Goal: Transaction & Acquisition: Purchase product/service

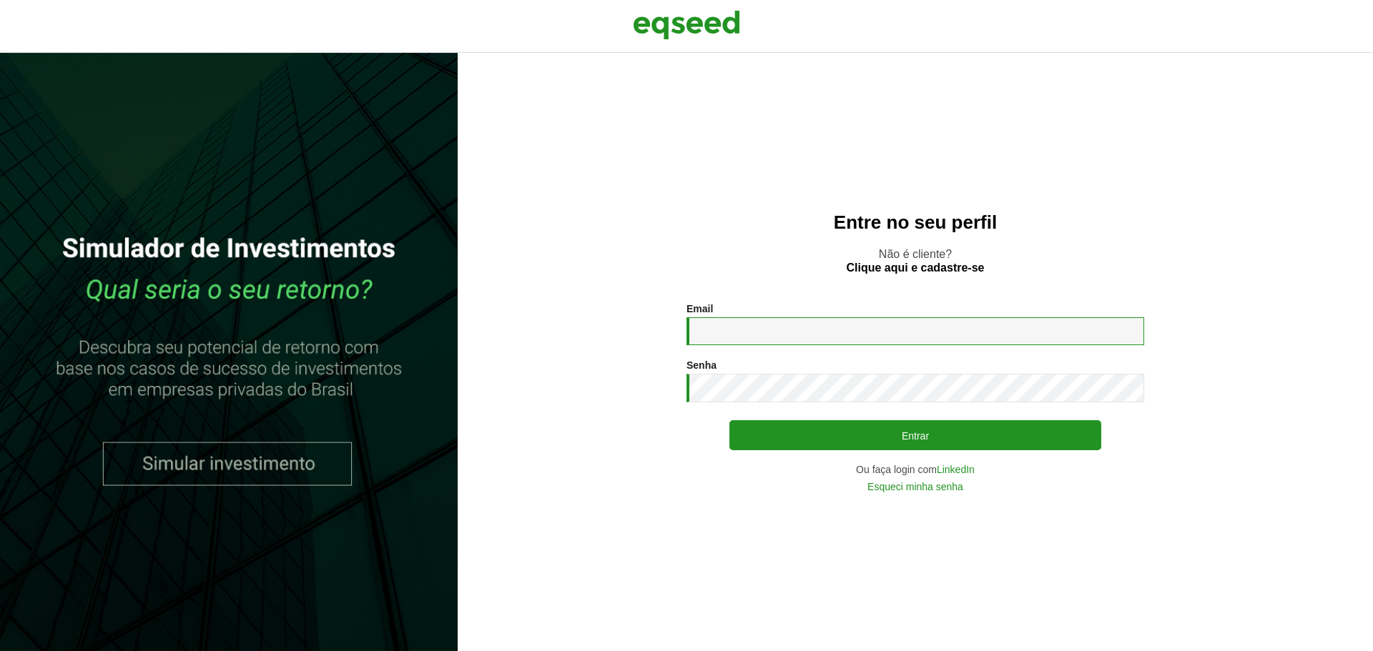
click at [755, 322] on input "Email *" at bounding box center [915, 331] width 458 height 28
type input "**********"
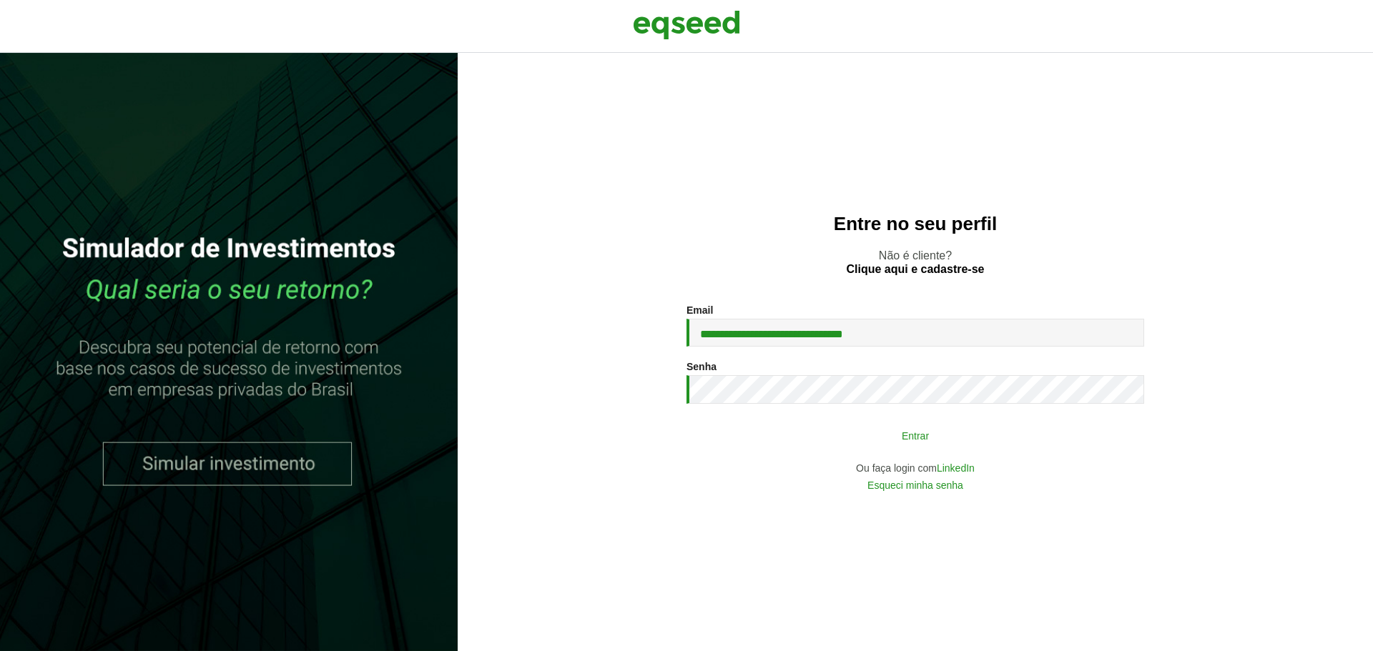
click at [906, 438] on button "Entrar" at bounding box center [915, 435] width 372 height 27
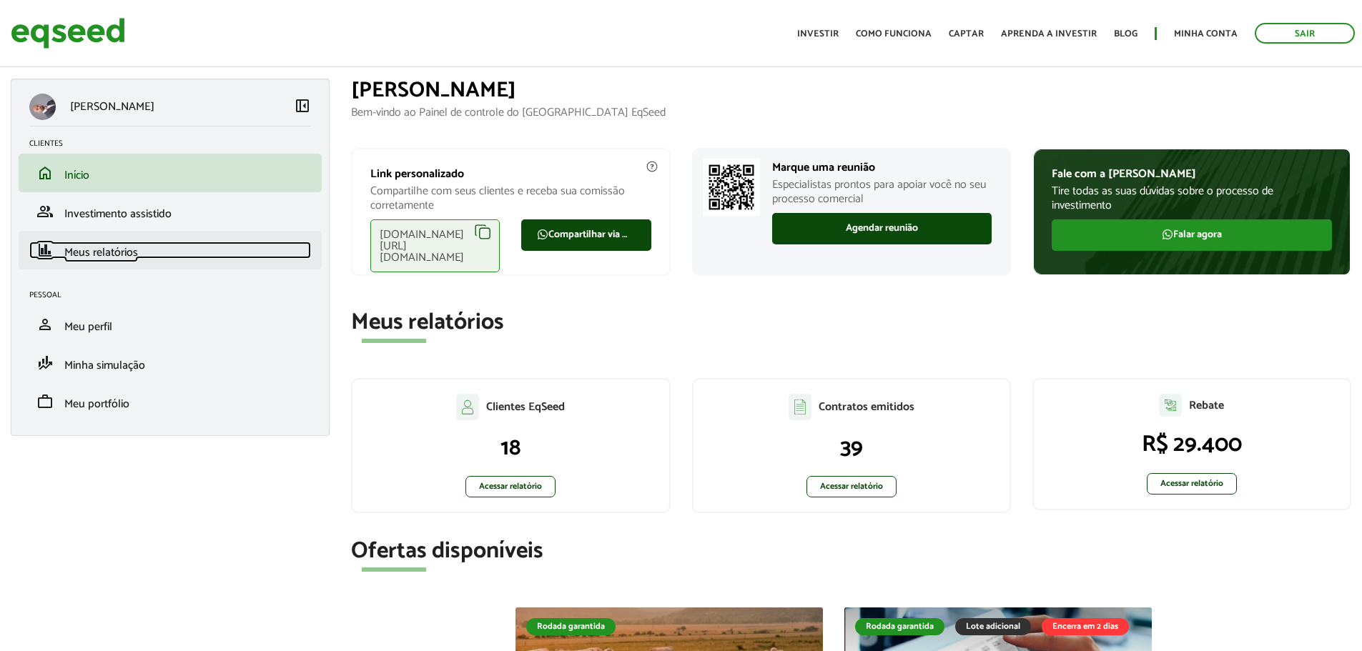
click at [121, 258] on span "Meus relatórios" at bounding box center [101, 252] width 74 height 19
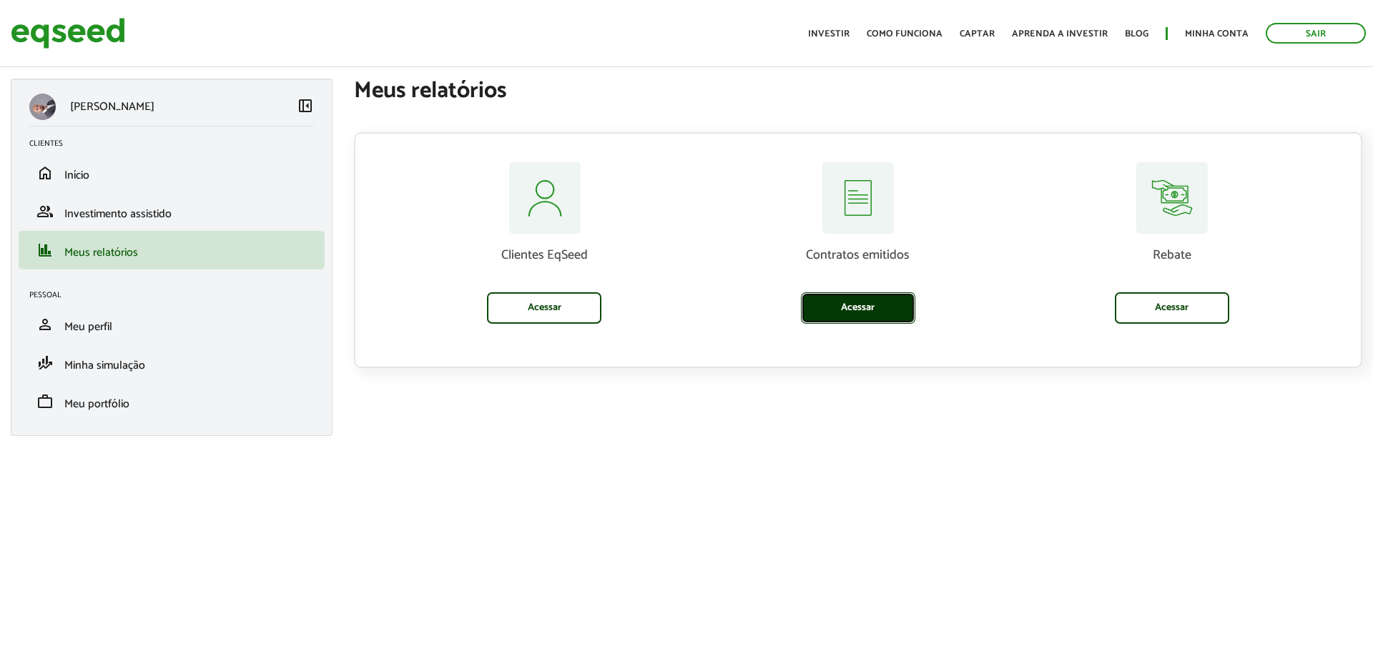
click at [856, 312] on link "Acessar" at bounding box center [858, 307] width 114 height 31
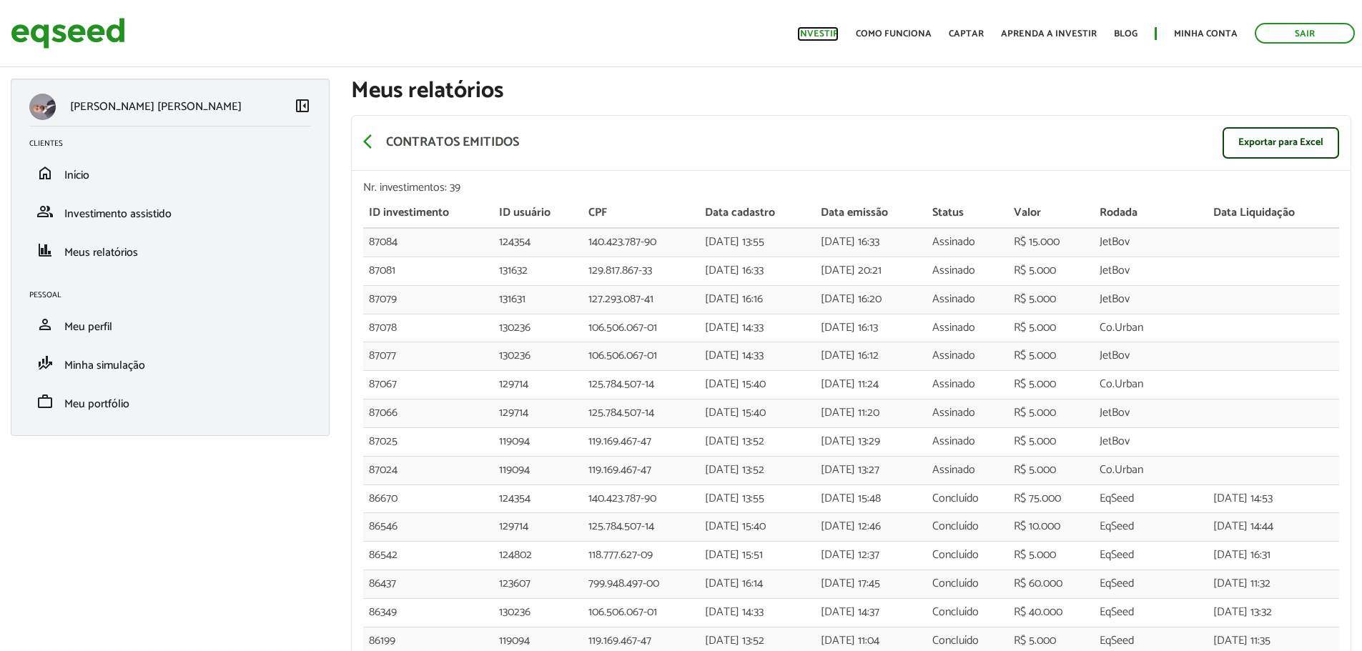
click at [814, 34] on link "Investir" at bounding box center [817, 33] width 41 height 9
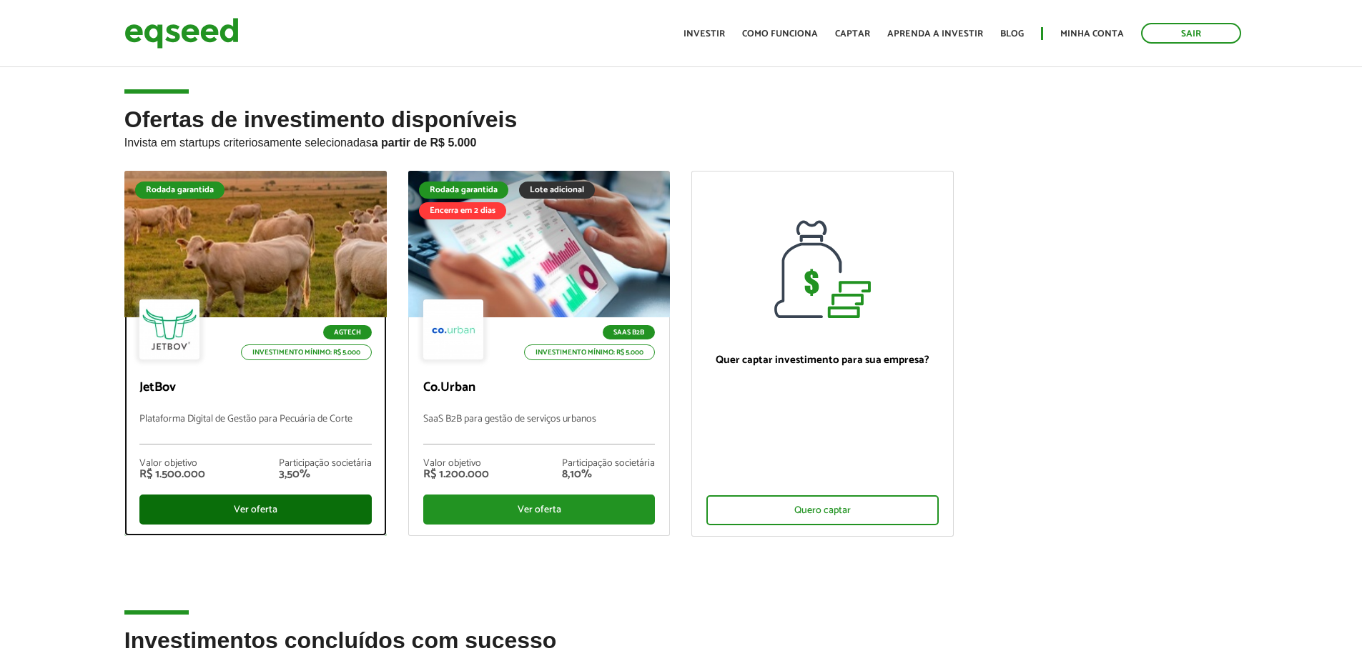
click at [249, 513] on div "Ver oferta" at bounding box center [255, 510] width 232 height 30
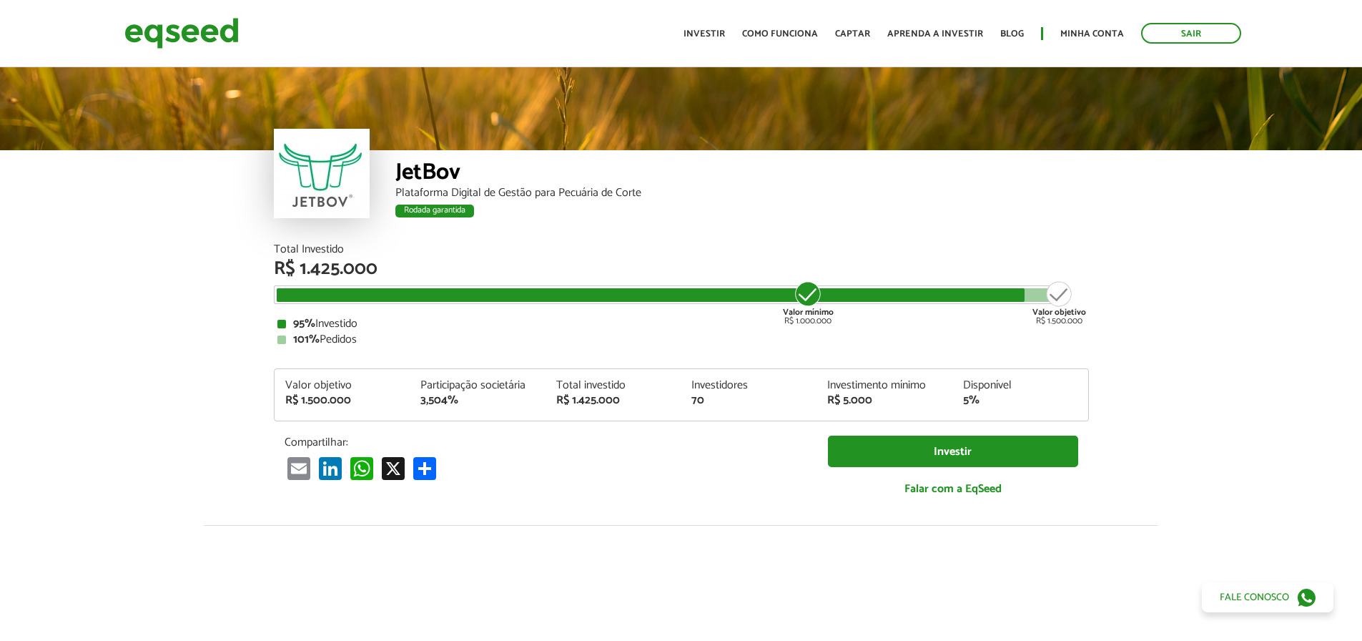
click at [1081, 25] on ul "Início Investir Como funciona Captar Aprenda a investir Blog Minha conta Sair" at bounding box center [962, 33] width 572 height 21
click at [1077, 29] on link "Minha conta" at bounding box center [1092, 33] width 64 height 9
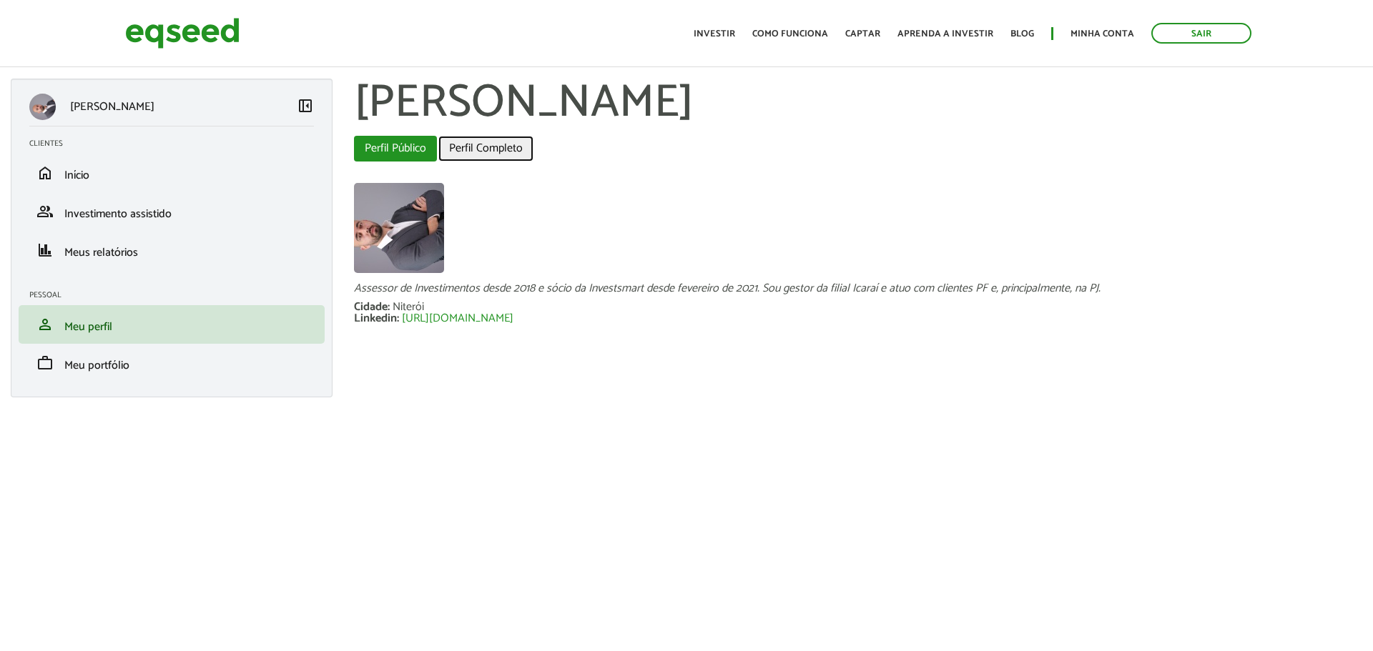
click at [482, 154] on link "Perfil Completo" at bounding box center [485, 149] width 95 height 26
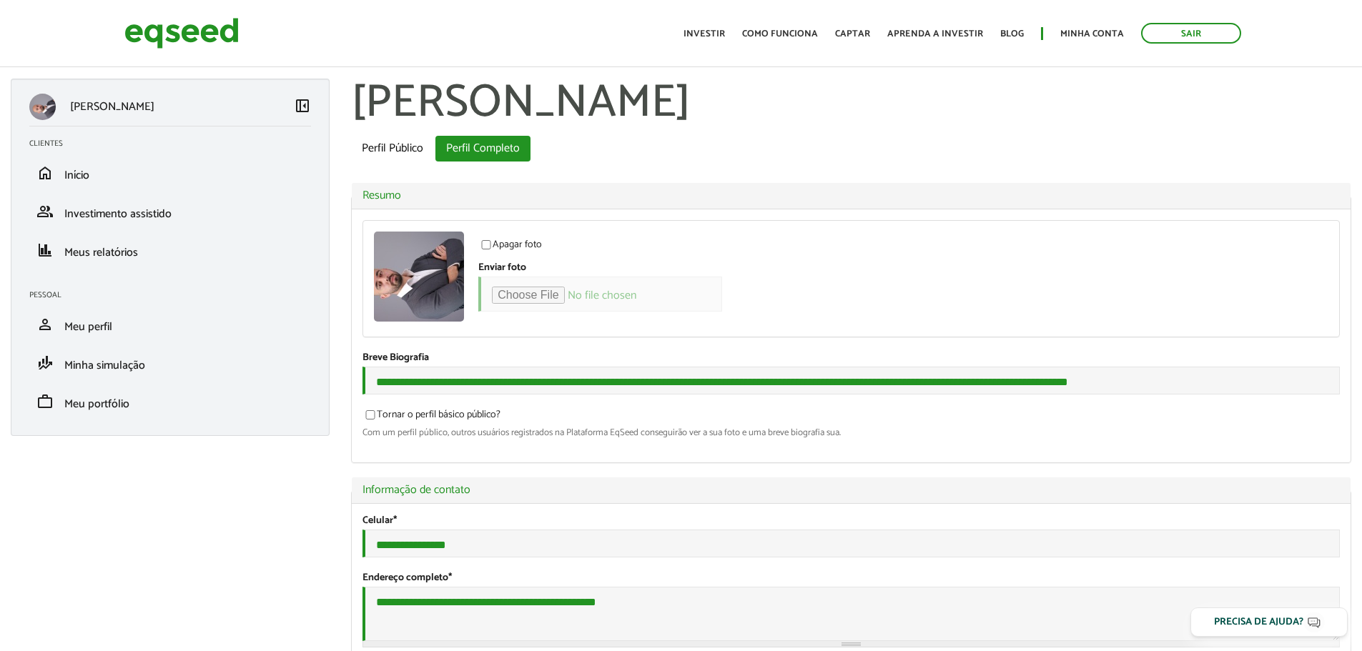
select select "***"
click at [107, 182] on li "home Início" at bounding box center [170, 173] width 303 height 39
click at [74, 179] on span "Início" at bounding box center [76, 175] width 25 height 19
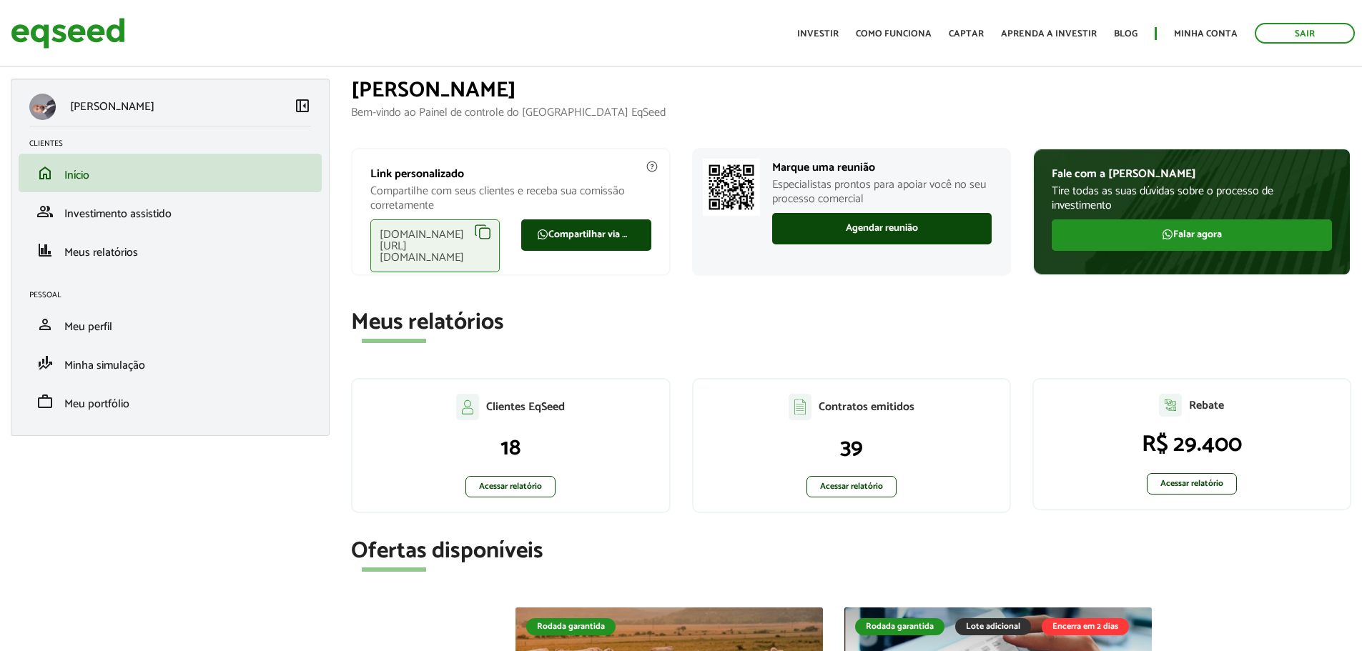
click at [488, 232] on div "eqseed.com/a/is/sergio.azevedo" at bounding box center [434, 245] width 129 height 53
click at [808, 31] on link "Investir" at bounding box center [817, 33] width 41 height 9
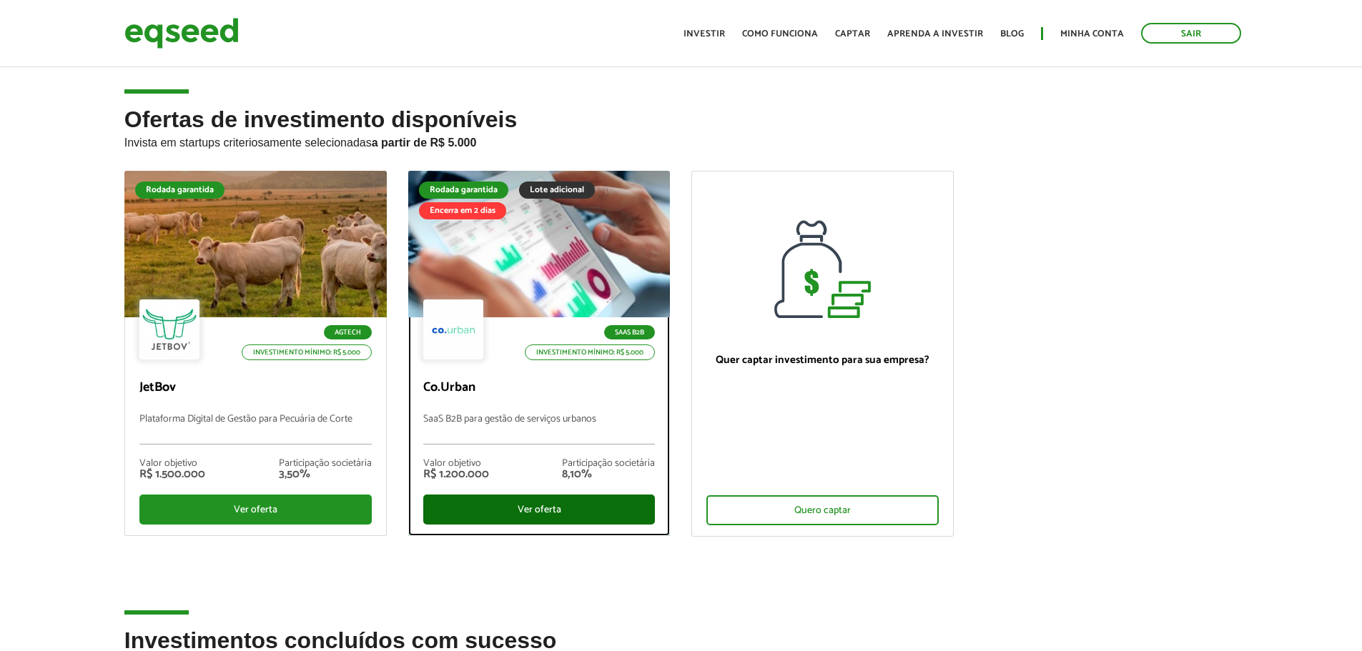
click at [510, 510] on div "Ver oferta" at bounding box center [539, 510] width 232 height 30
